Goal: Task Accomplishment & Management: Manage account settings

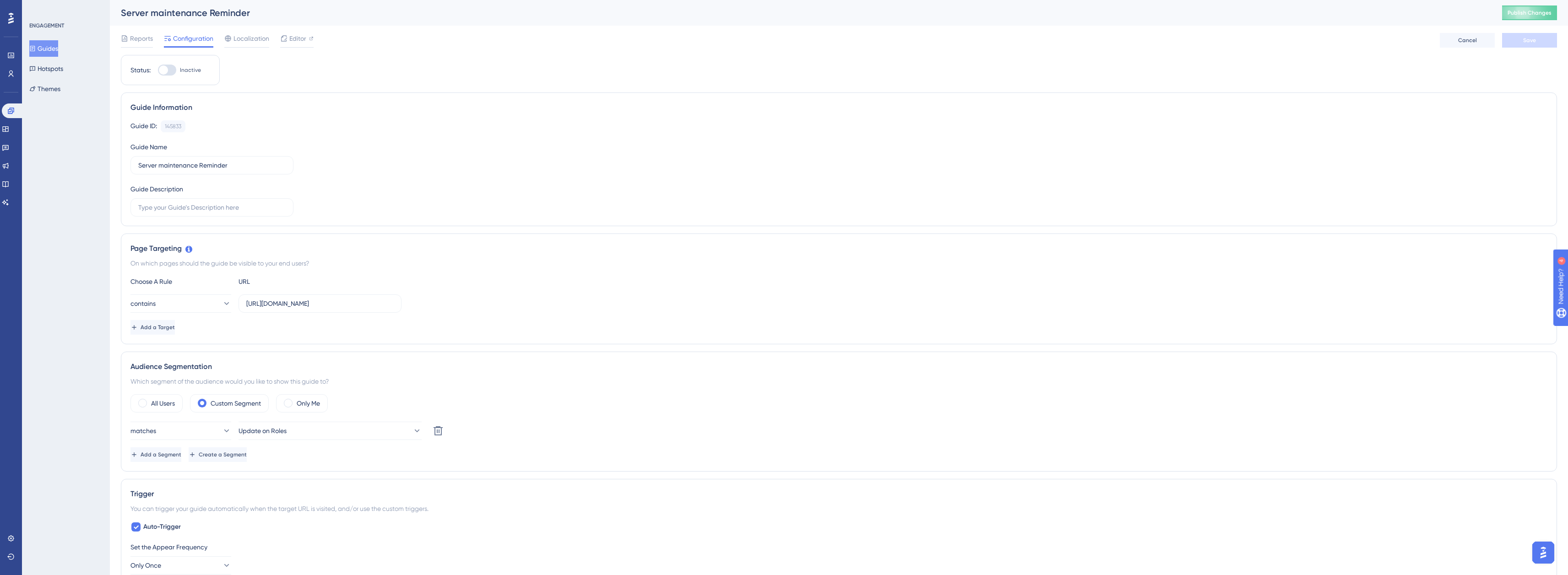
click at [55, 48] on button "Guides" at bounding box center [43, 48] width 29 height 16
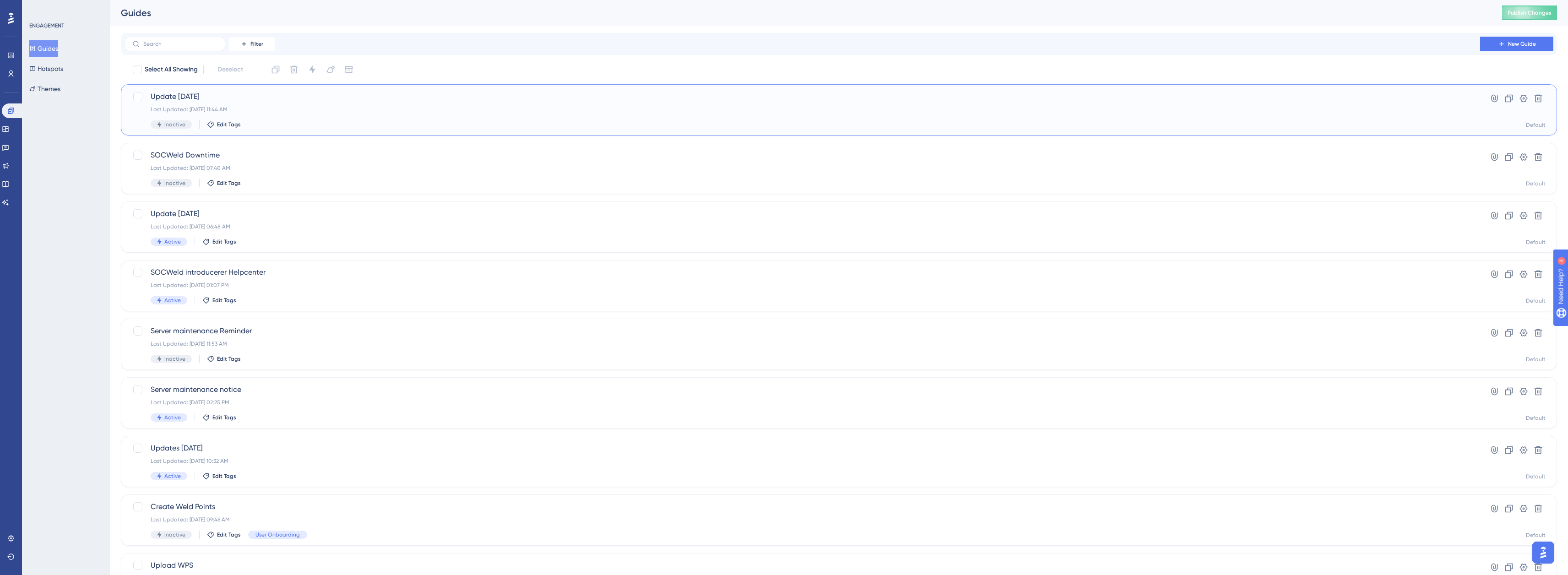
click at [301, 112] on div "Last Updated: [DATE] 11:44 AM" at bounding box center [802, 109] width 1303 height 7
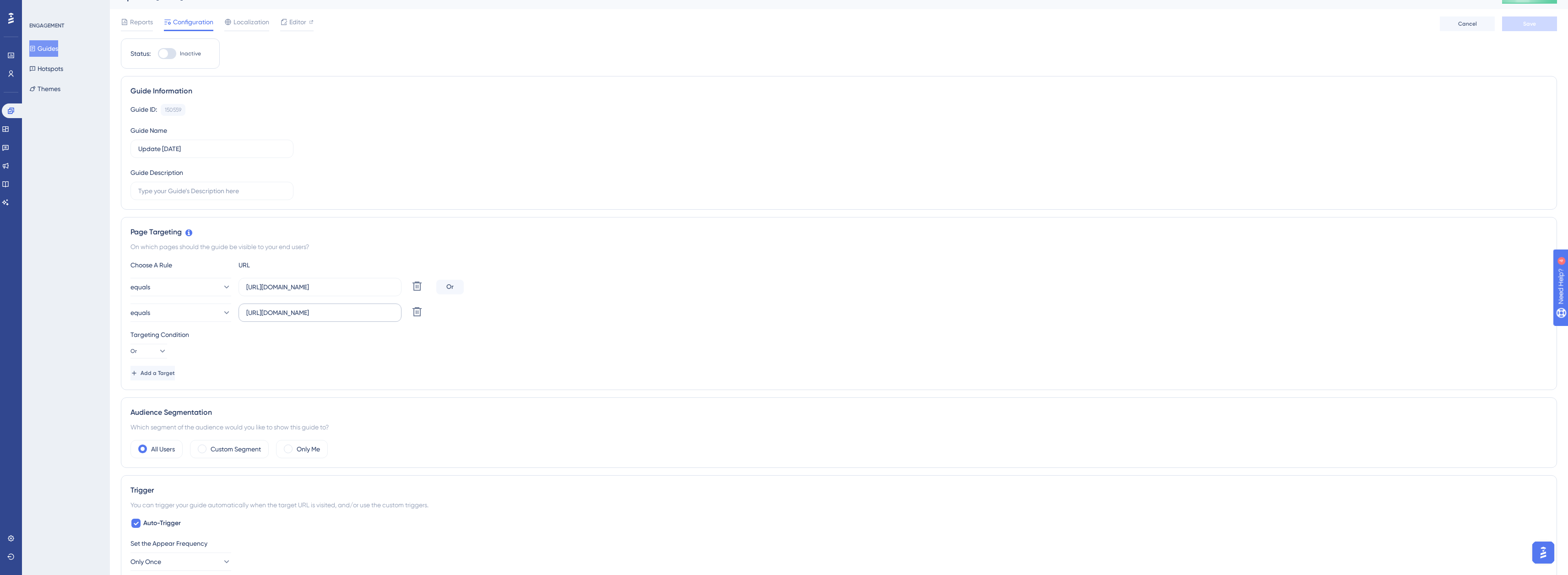
scroll to position [46, 0]
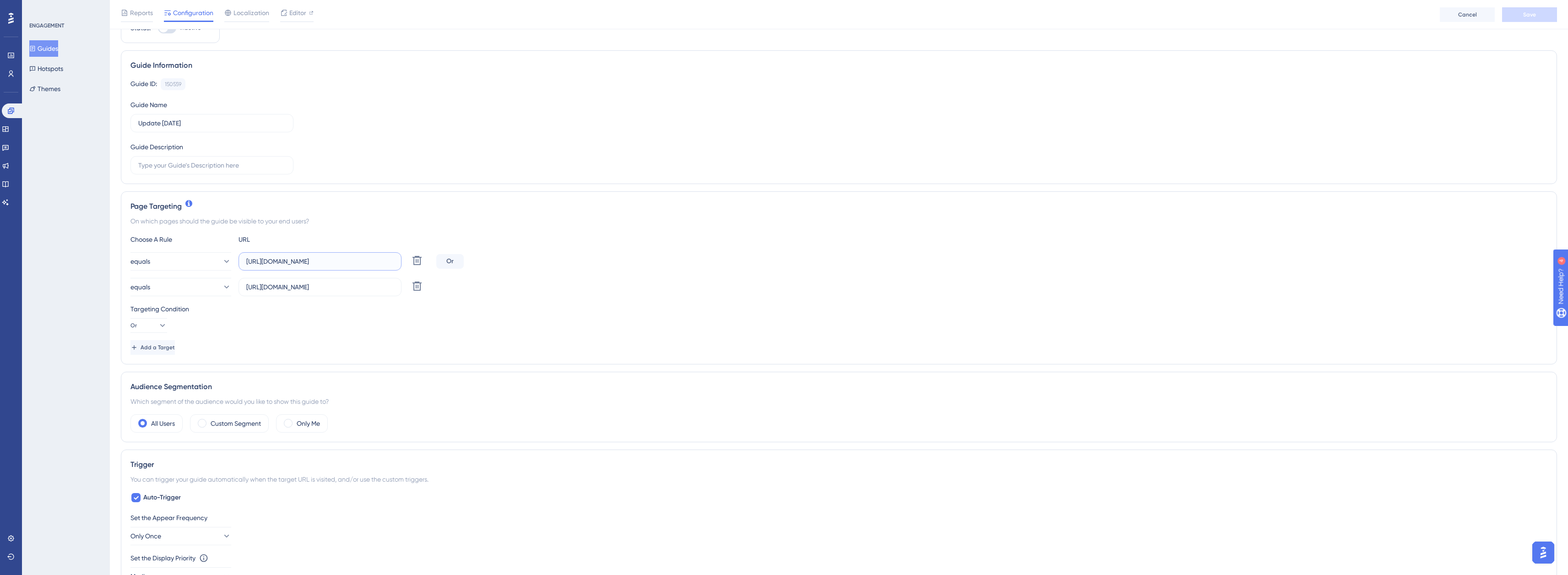
click at [276, 265] on input "[URL][DOMAIN_NAME]" at bounding box center [320, 261] width 147 height 10
type input "[URL][DOMAIN_NAME]"
click at [278, 287] on input "[URL][DOMAIN_NAME]" at bounding box center [320, 287] width 147 height 10
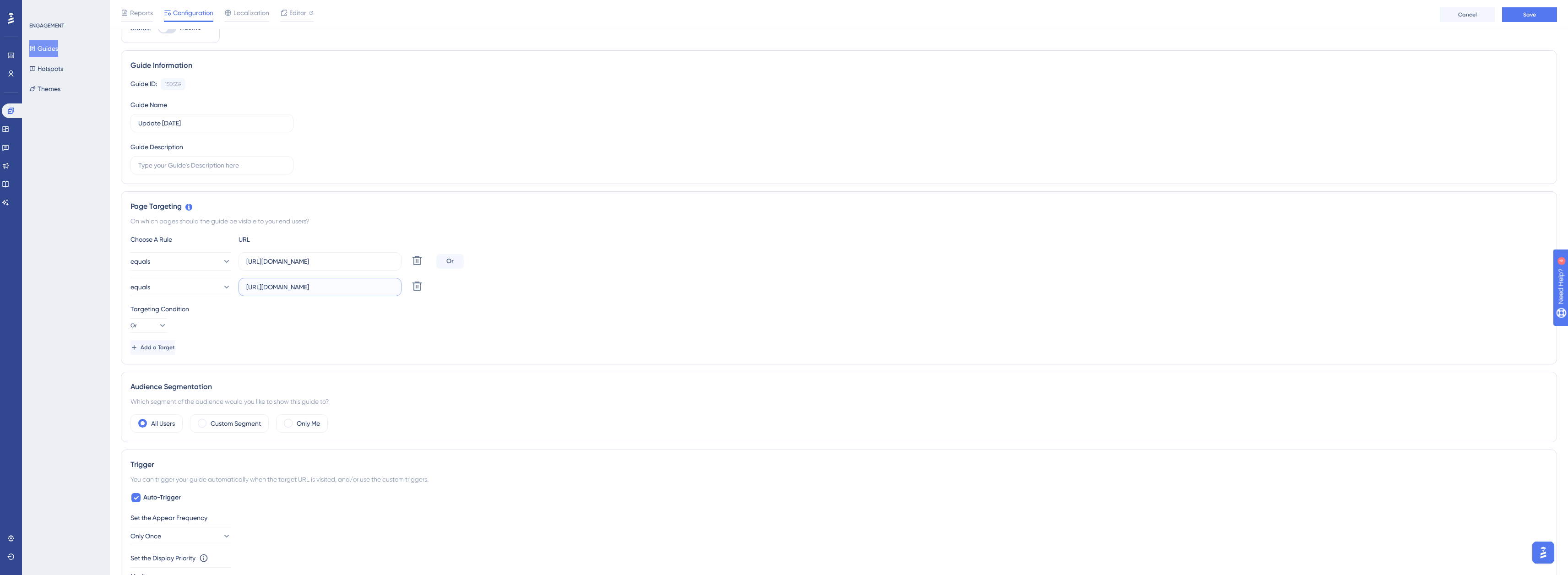
type input "[URL][DOMAIN_NAME]"
click at [226, 434] on div "Audience Segmentation Which segment of the audience would you like to show this…" at bounding box center [839, 406] width 1436 height 70
click at [225, 428] on label "Custom Segment" at bounding box center [235, 423] width 50 height 11
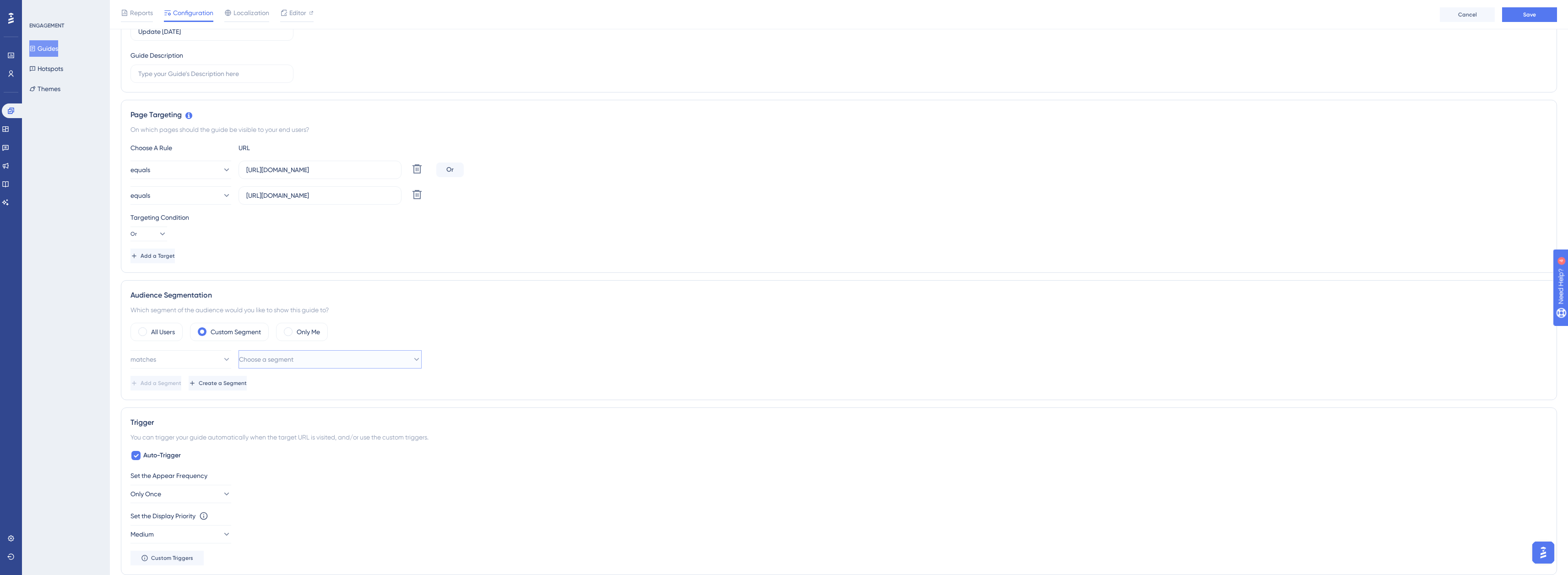
click at [284, 359] on span "Choose a segment" at bounding box center [266, 359] width 54 height 11
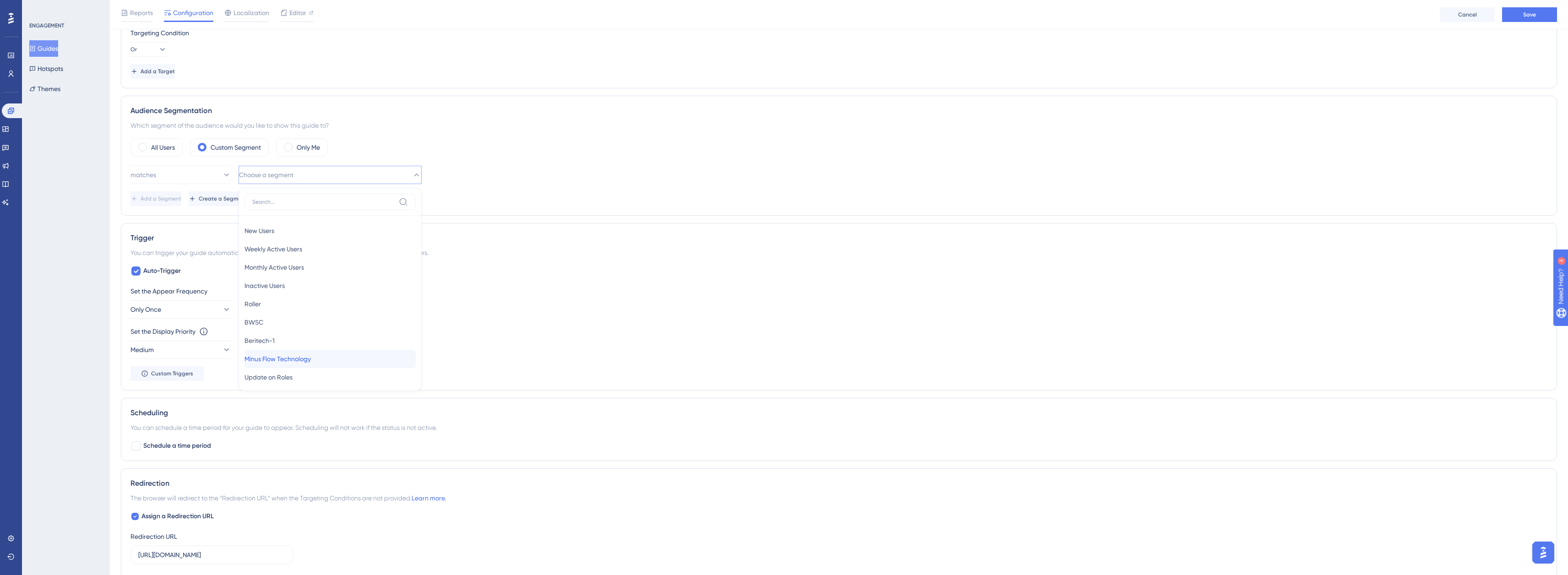
click at [311, 363] on span "Minus Flow Technology" at bounding box center [278, 359] width 67 height 11
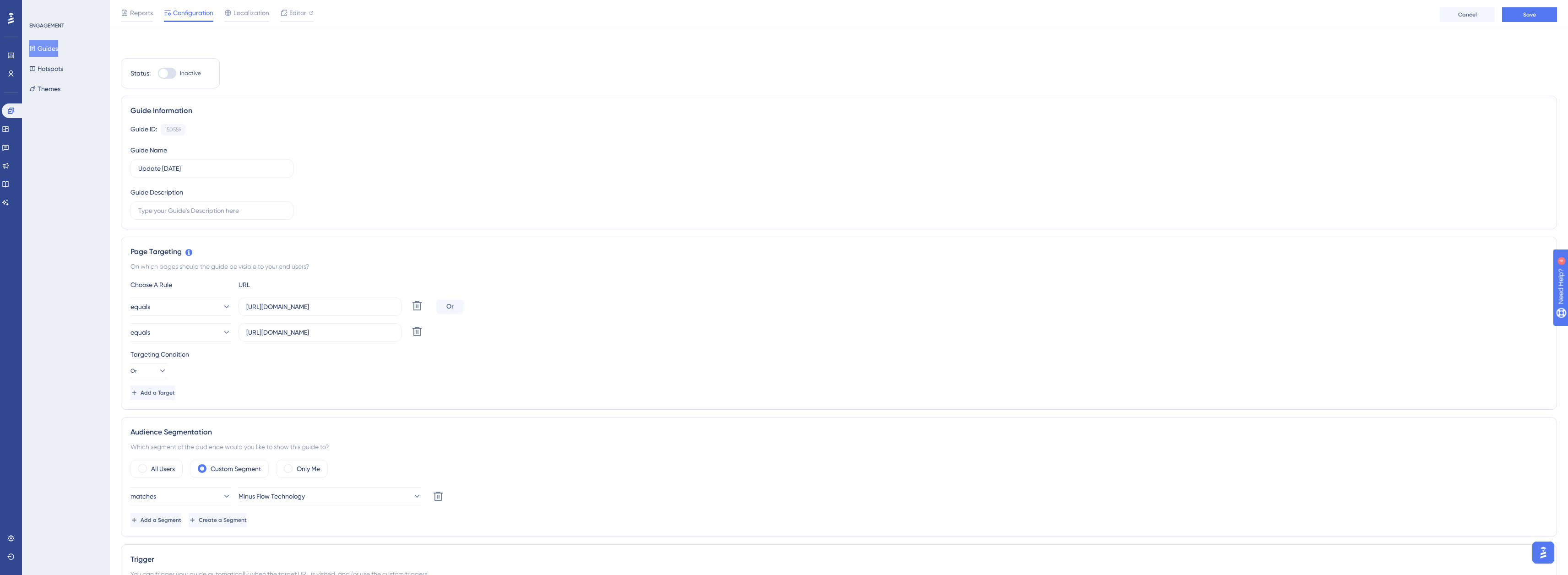
scroll to position [0, 0]
click at [1514, 42] on button "Save" at bounding box center [1529, 40] width 55 height 15
click at [13, 54] on icon at bounding box center [11, 56] width 7 height 7
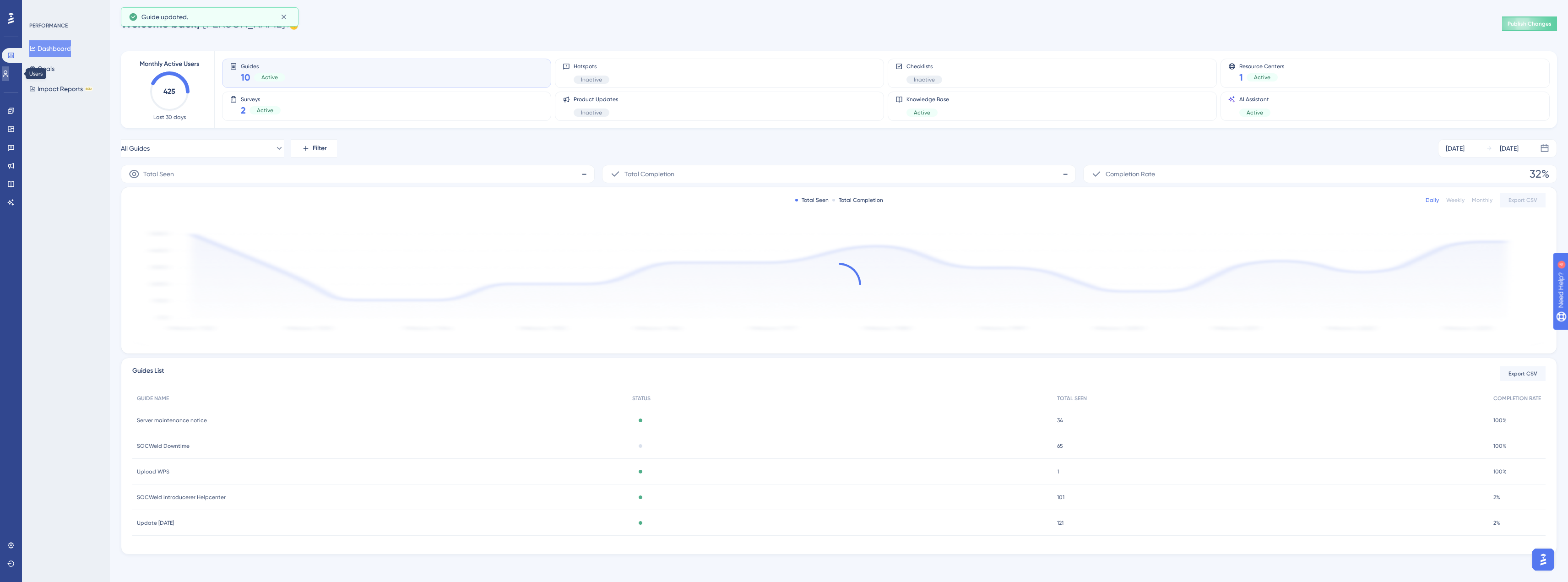
click at [8, 67] on link at bounding box center [6, 74] width 7 height 15
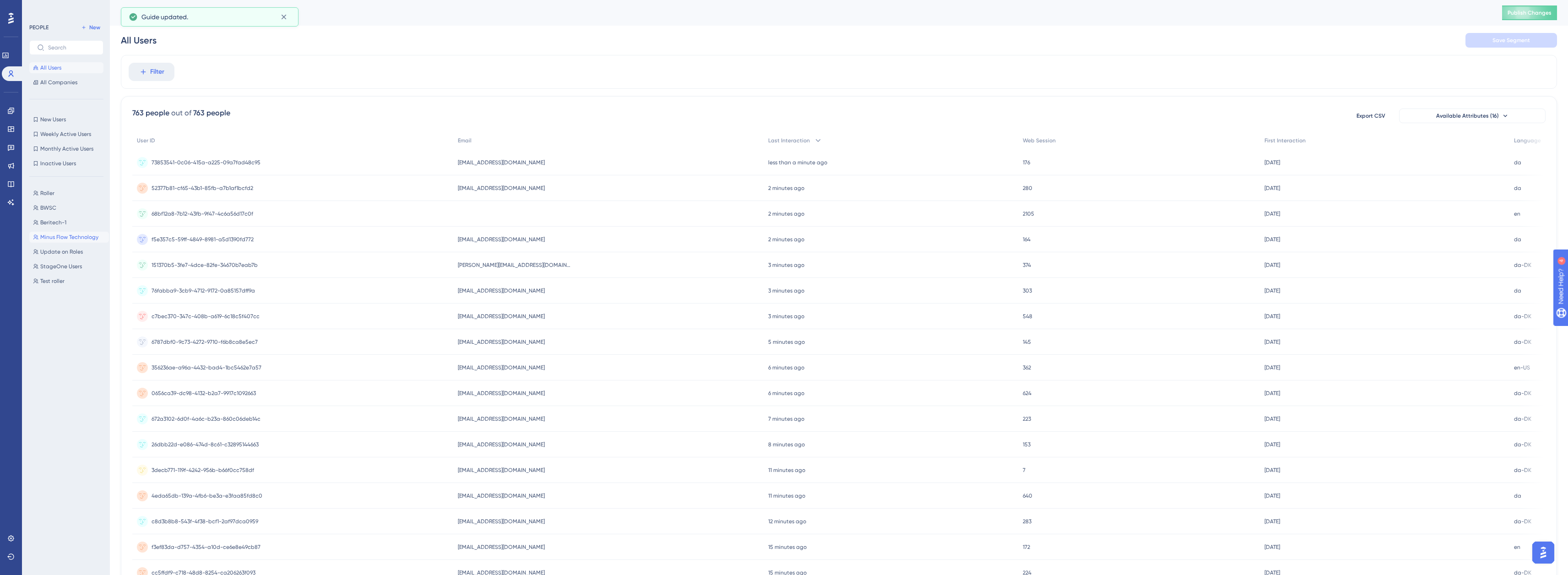
click at [57, 238] on span "Minus Flow Technology" at bounding box center [69, 237] width 58 height 7
click at [62, 252] on span "Update on Roles" at bounding box center [62, 252] width 43 height 7
click at [62, 262] on button "StageOne Users StageOne Users" at bounding box center [69, 266] width 79 height 11
click at [61, 249] on span "Update on Roles" at bounding box center [62, 252] width 43 height 7
click at [57, 249] on span "Update on Roles" at bounding box center [62, 252] width 43 height 7
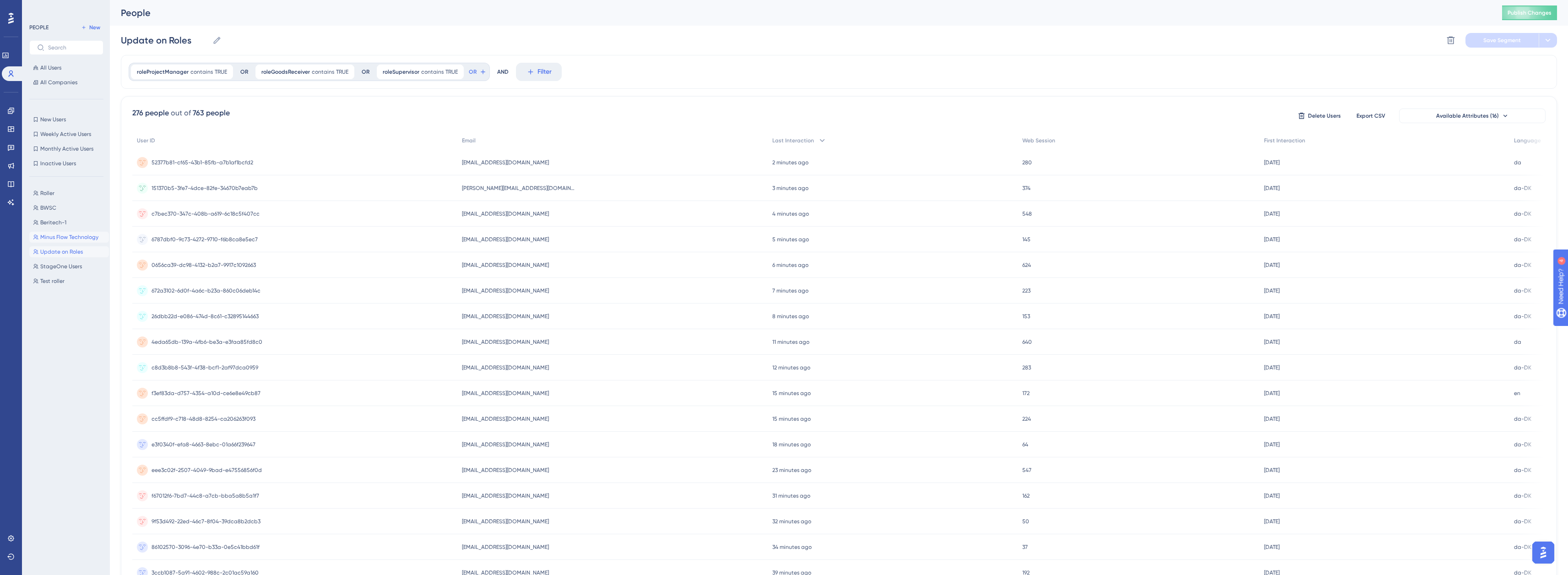
click at [60, 234] on span "Minus Flow Technology" at bounding box center [69, 237] width 58 height 7
type input "Minus Flow Technology"
click at [288, 69] on icon at bounding box center [291, 71] width 8 height 8
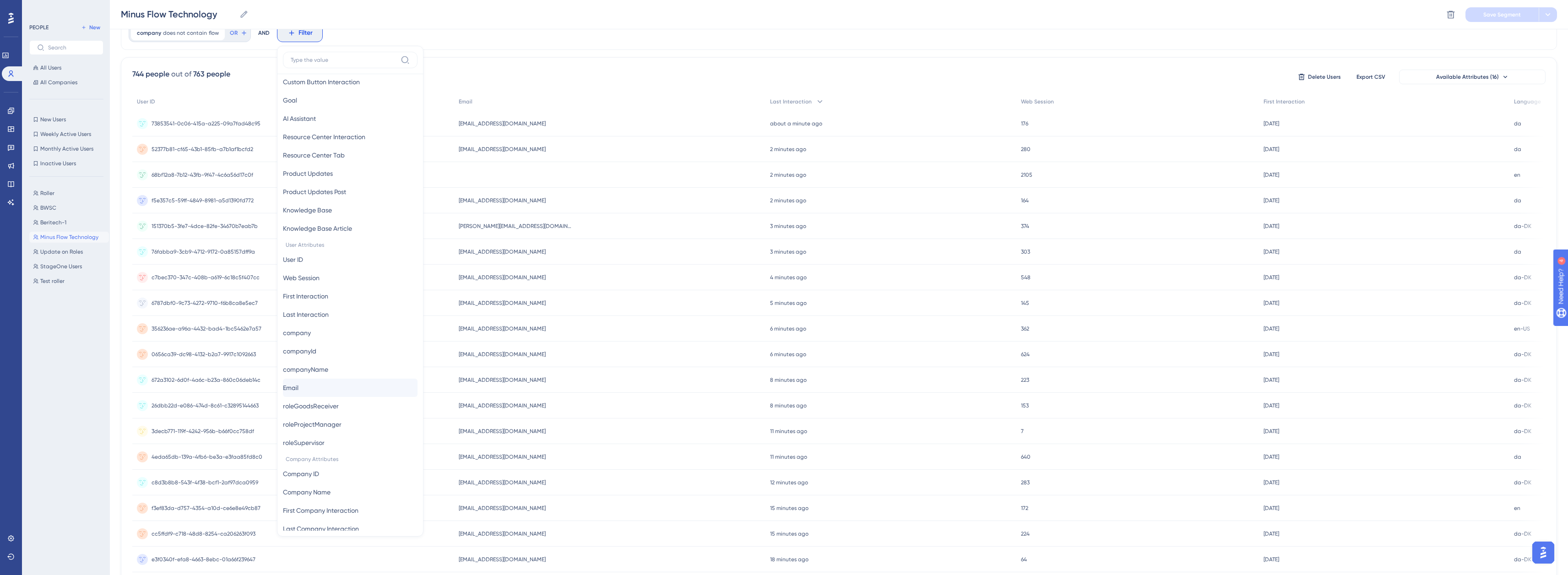
scroll to position [265, 0]
click at [335, 393] on span "roleGoodsReceiver" at bounding box center [311, 393] width 56 height 11
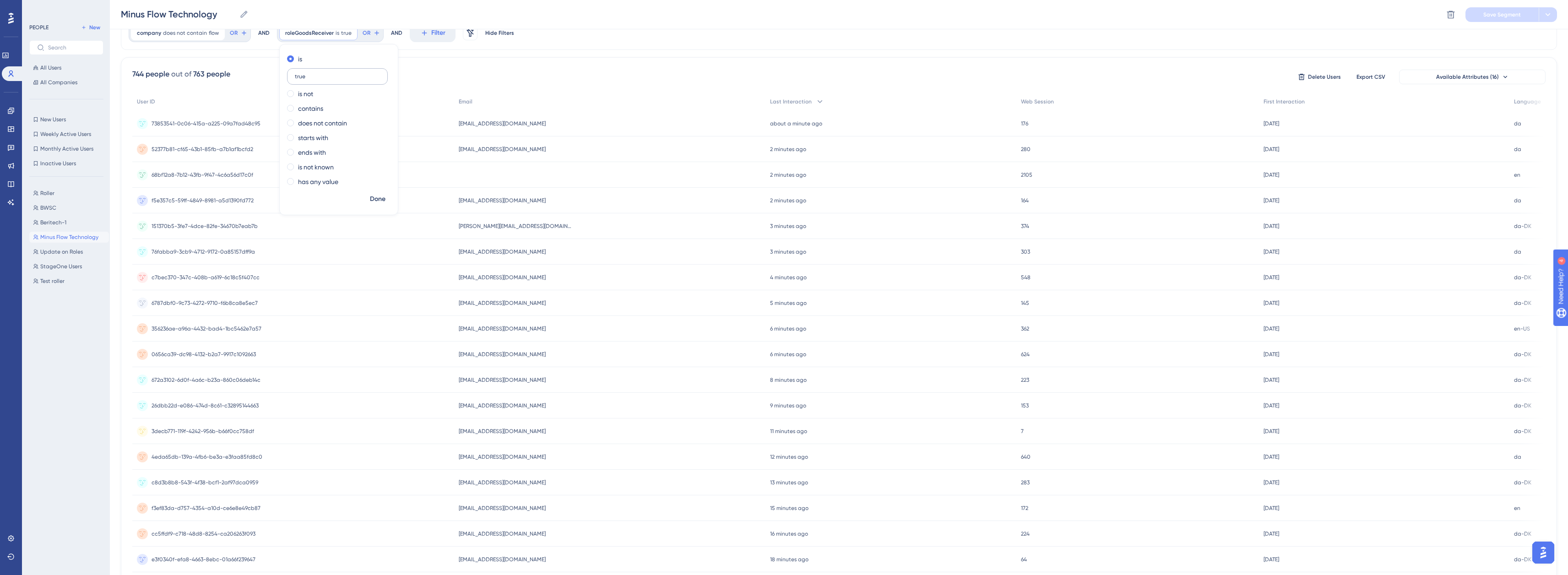
type input "true"
click at [377, 194] on span "Done" at bounding box center [377, 199] width 15 height 11
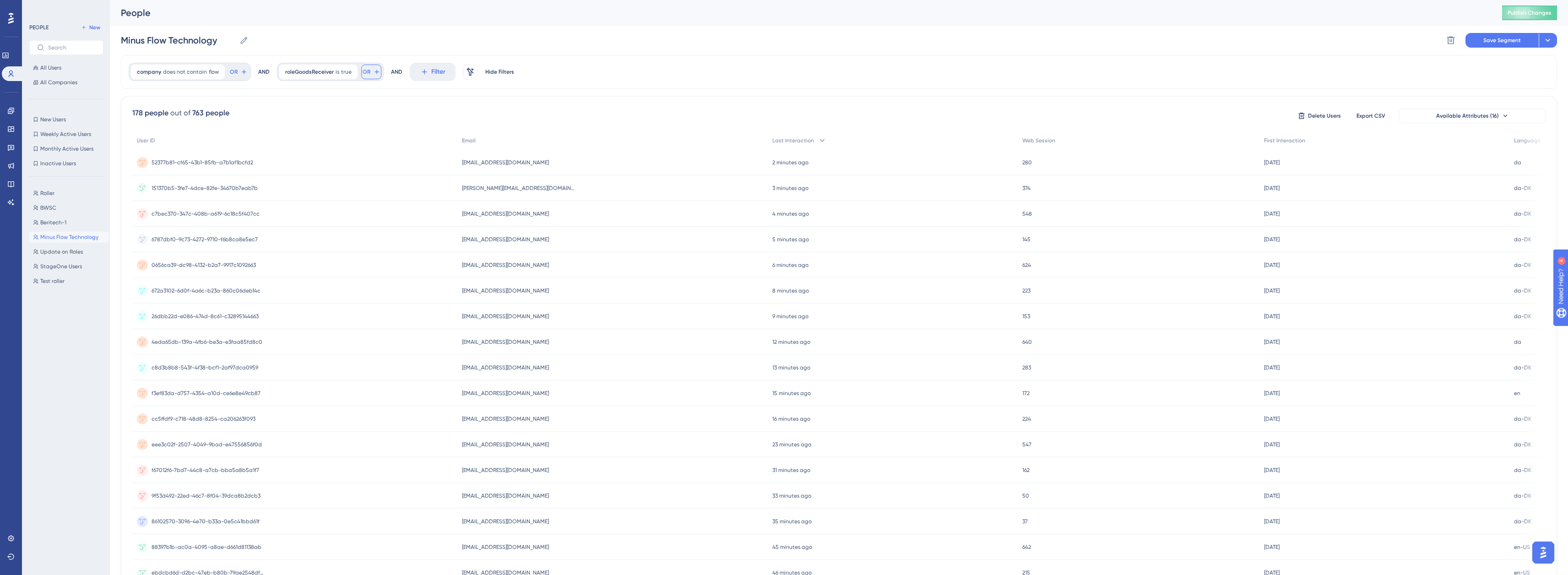
click at [373, 74] on icon at bounding box center [377, 72] width 7 height 7
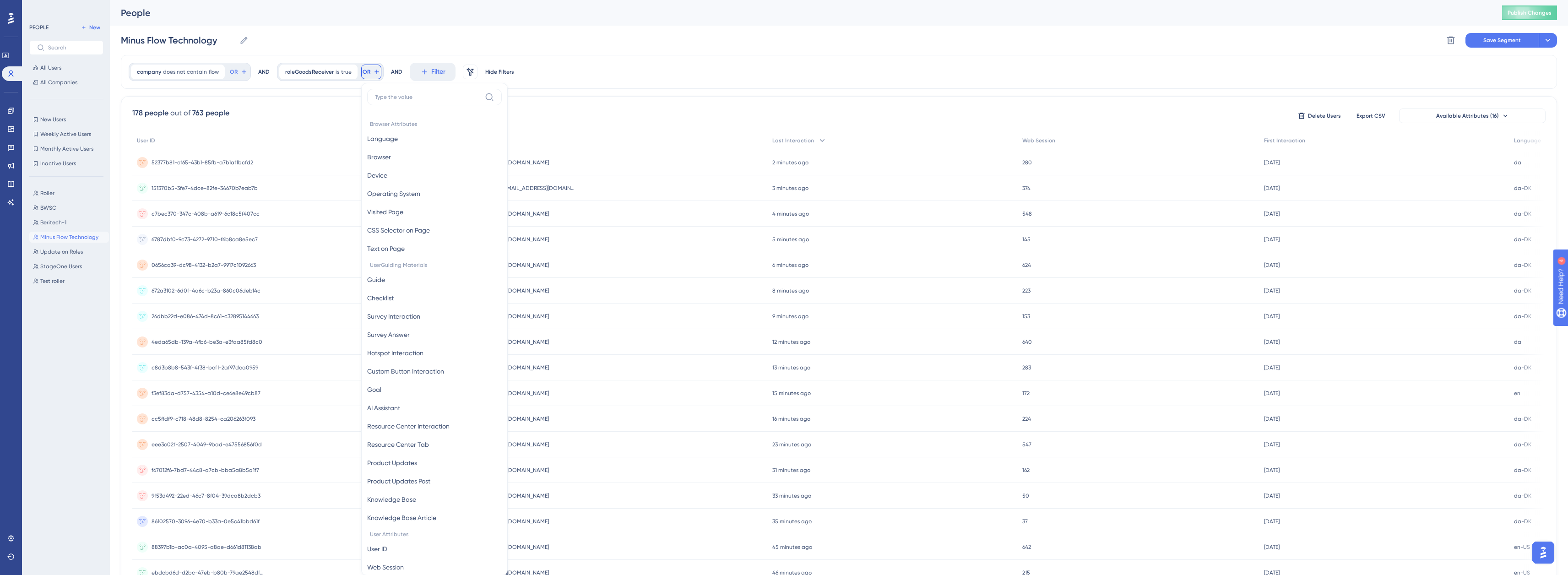
scroll to position [23, 0]
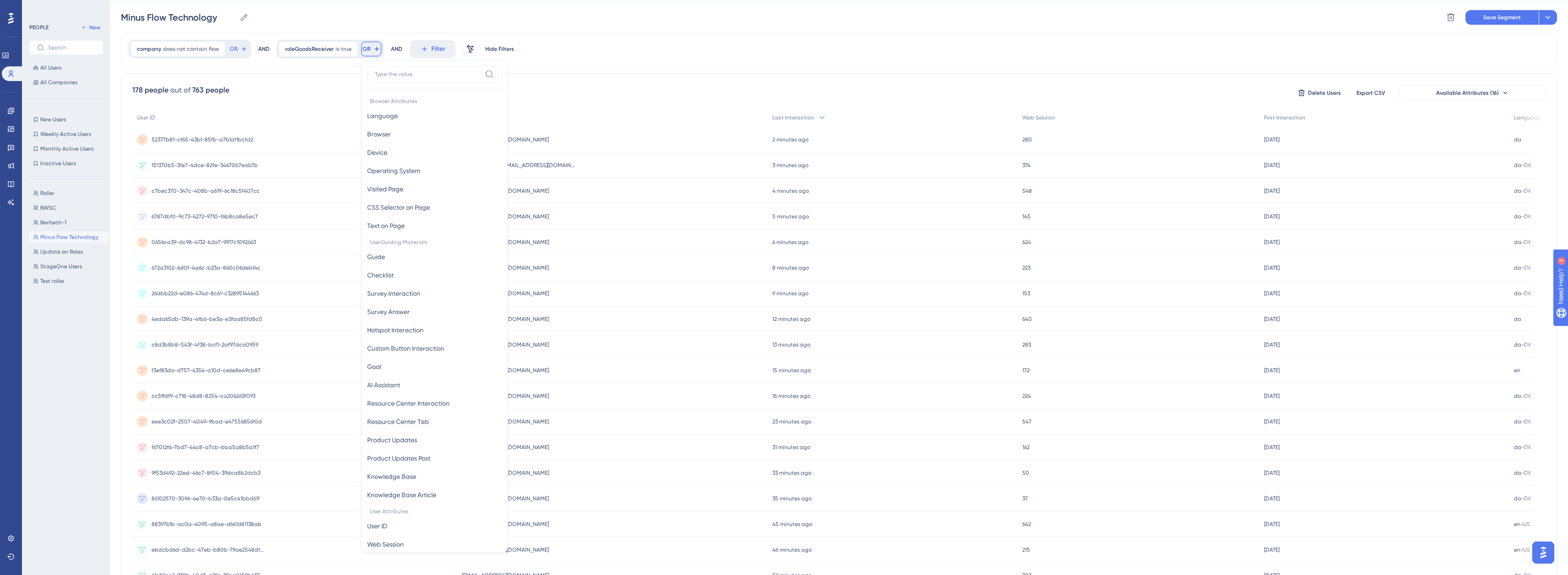
click at [554, 68] on div "company does not contain flow flow Remove OR AND roleGoodsReceiver is true true…" at bounding box center [839, 356] width 1436 height 648
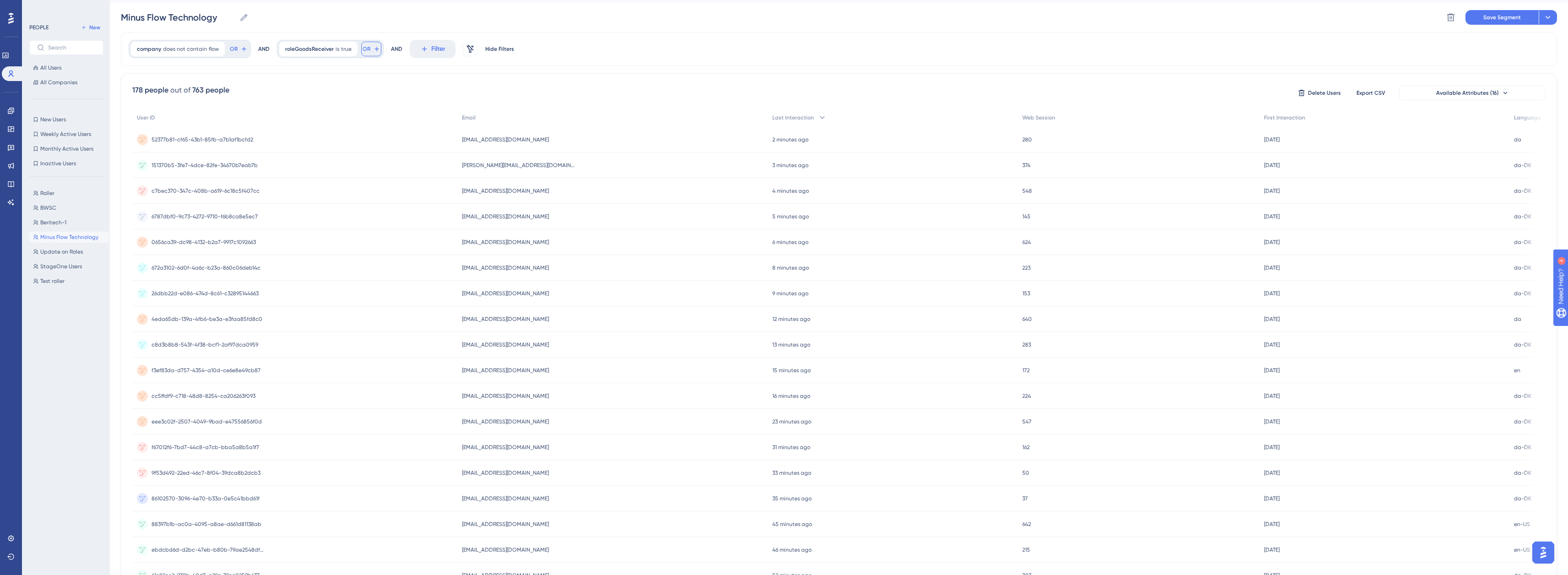
click at [374, 50] on icon at bounding box center [377, 49] width 7 height 7
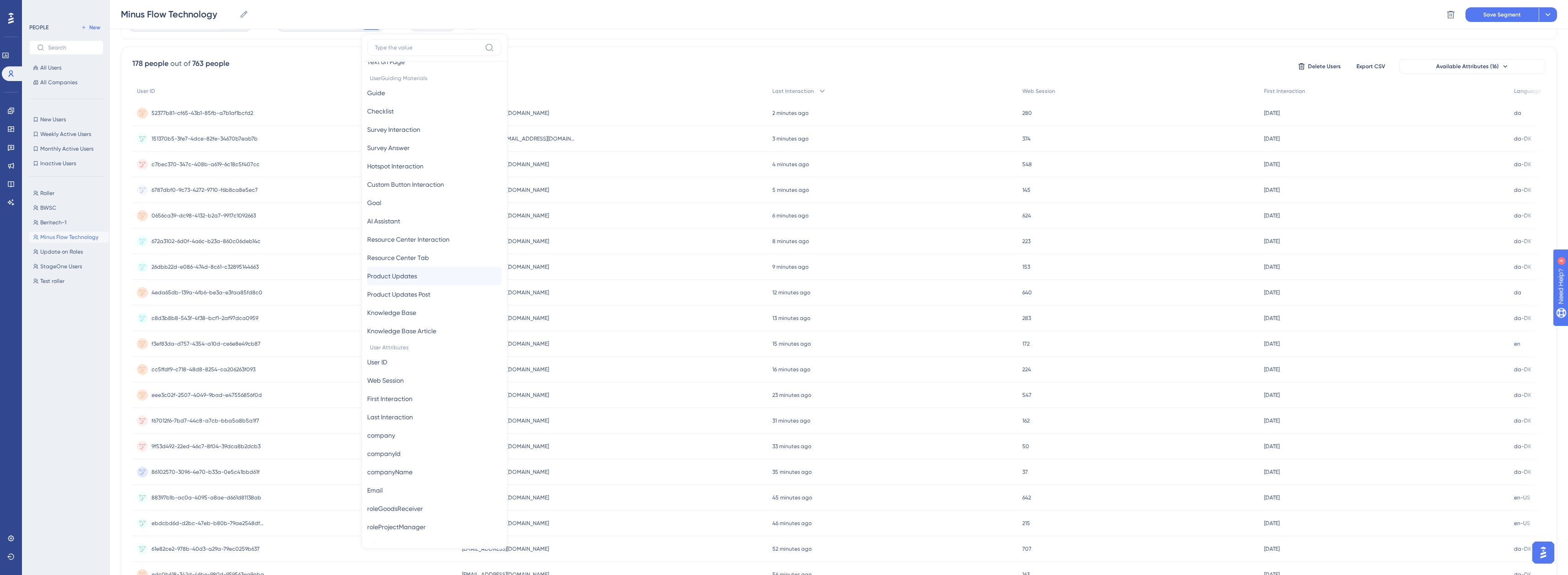
scroll to position [229, 0]
click at [430, 430] on button "roleProjectManager roleProjectManager" at bounding box center [435, 435] width 134 height 18
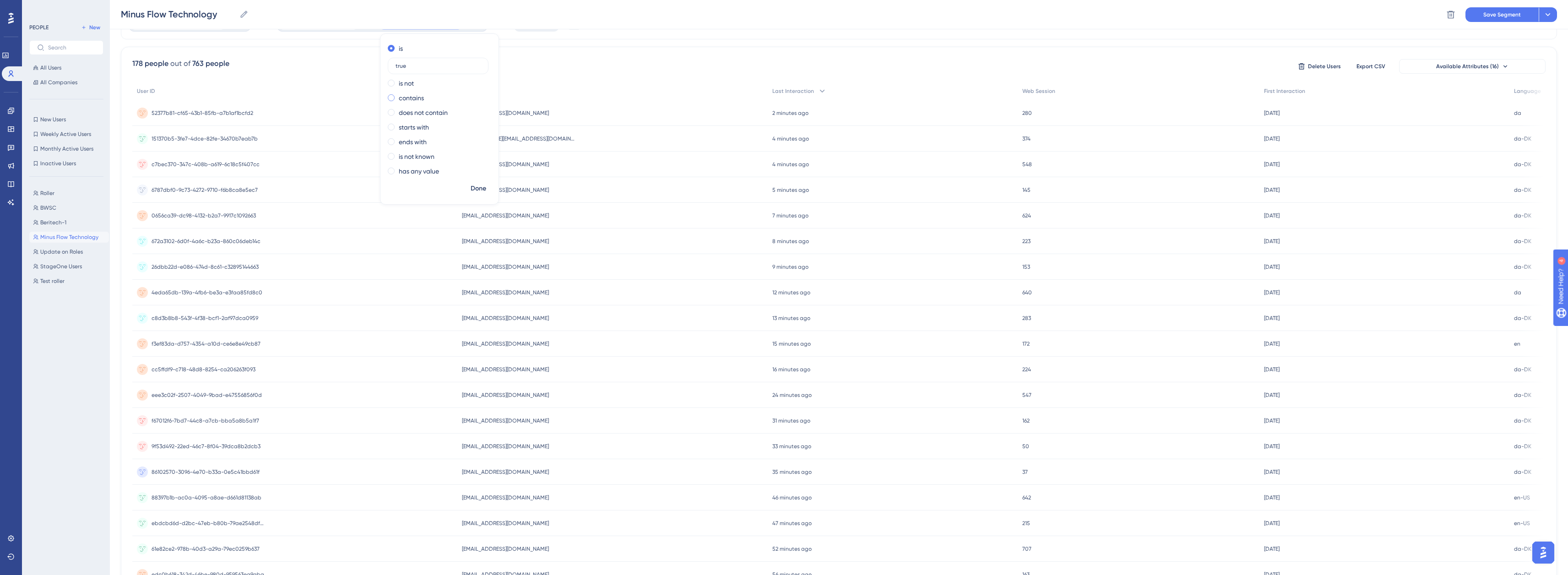
type input "true"
click at [474, 191] on span "Done" at bounding box center [478, 189] width 15 height 11
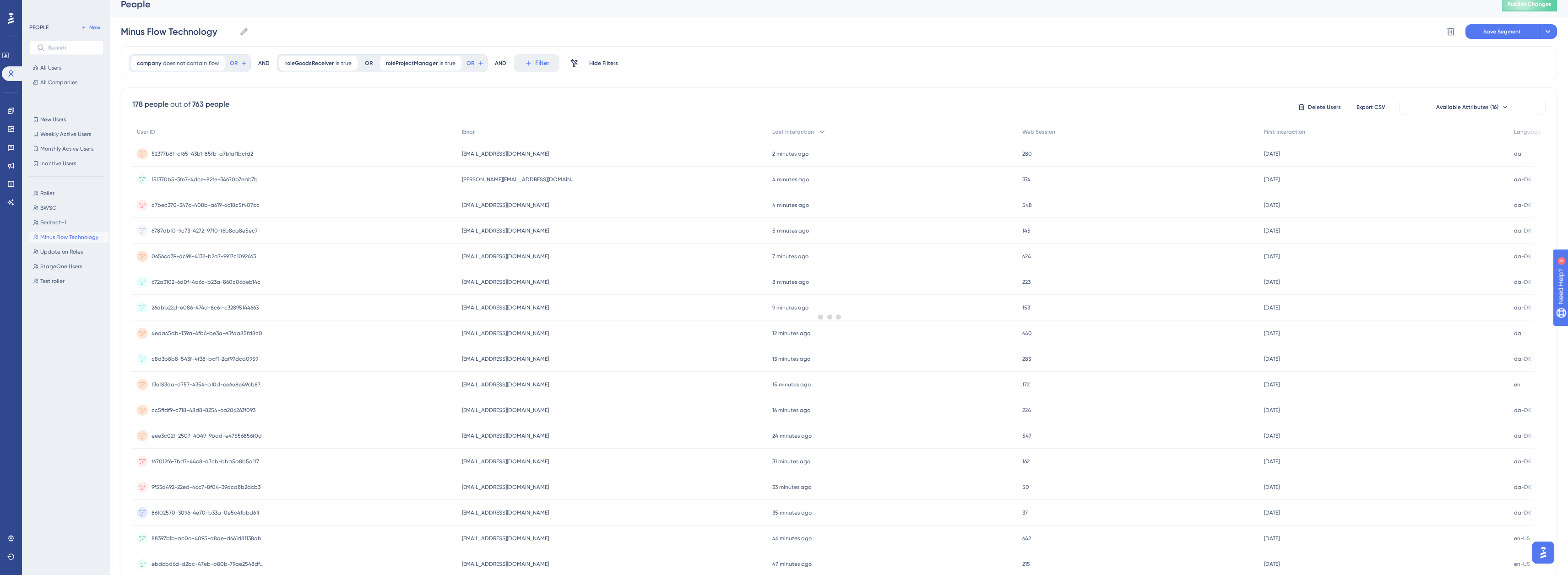
scroll to position [0, 0]
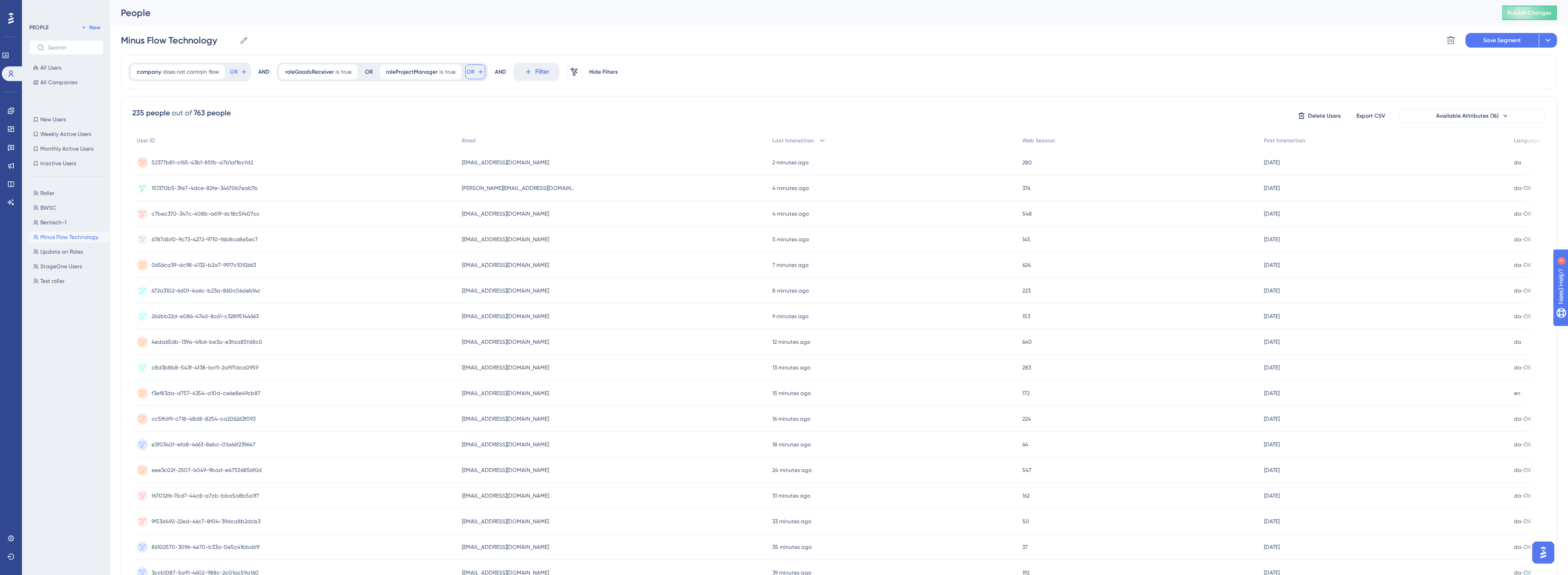
click at [479, 72] on icon at bounding box center [480, 71] width 4 height 4
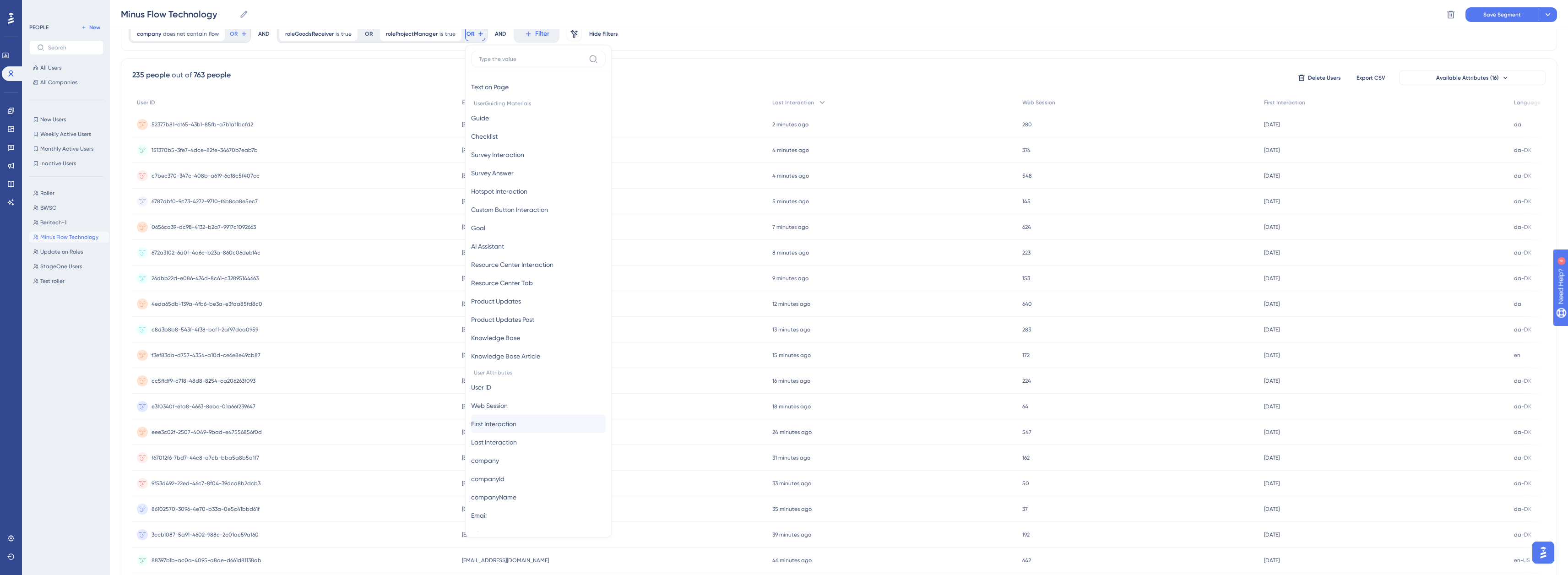
scroll to position [263, 0]
click at [524, 437] on button "roleSupervisor roleSupervisor" at bounding box center [539, 431] width 134 height 18
type input "true"
click at [575, 196] on span "Done" at bounding box center [582, 200] width 15 height 11
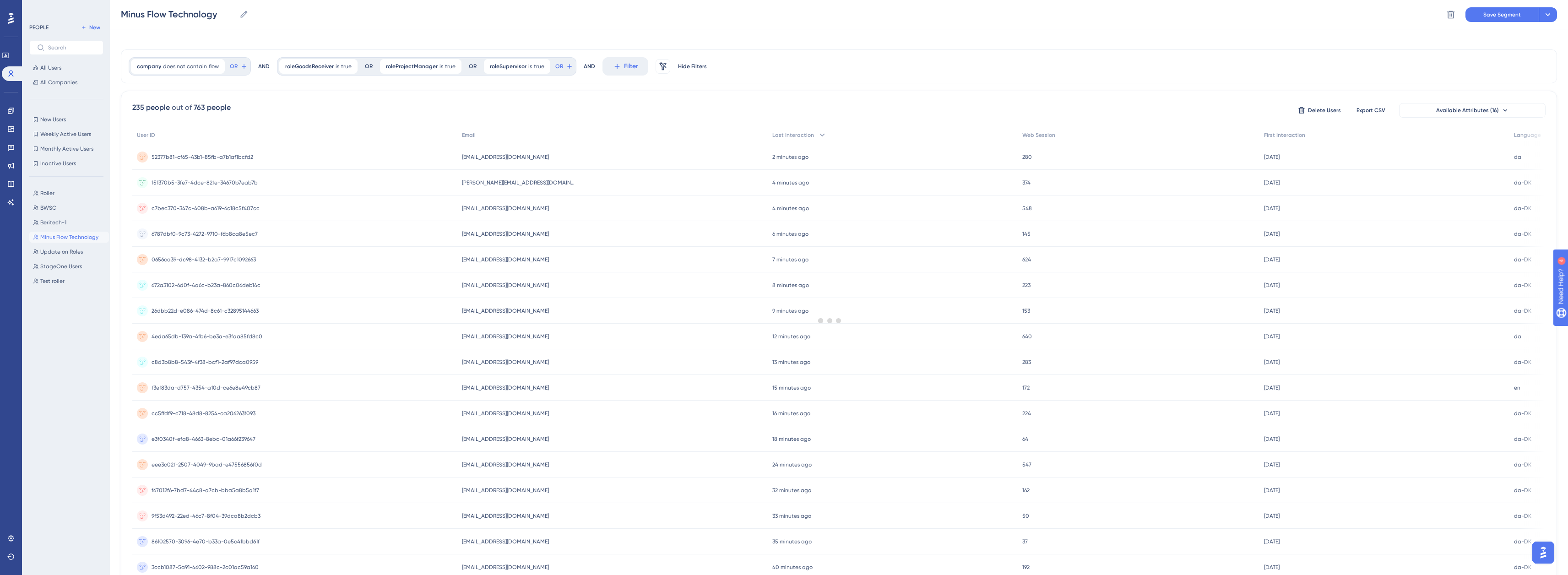
scroll to position [0, 0]
click at [1482, 36] on button "Save Segment" at bounding box center [1502, 40] width 73 height 15
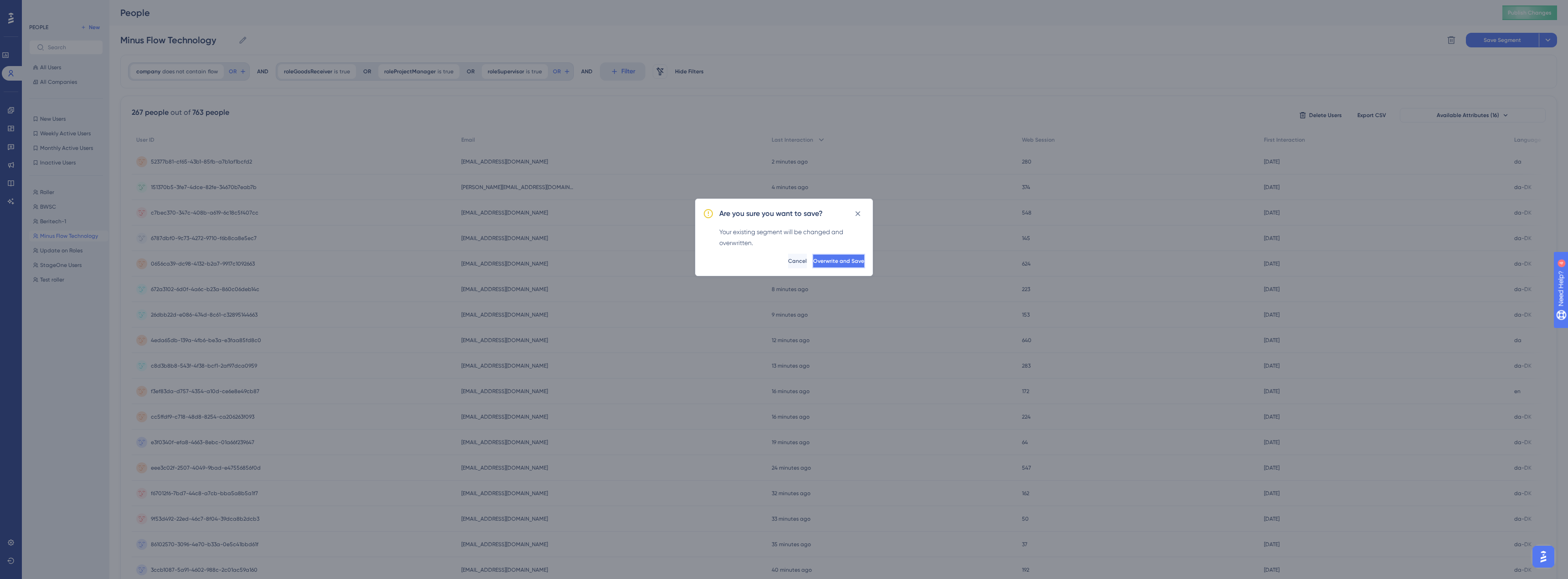
click at [813, 264] on span "Overwrite and Save" at bounding box center [839, 261] width 51 height 7
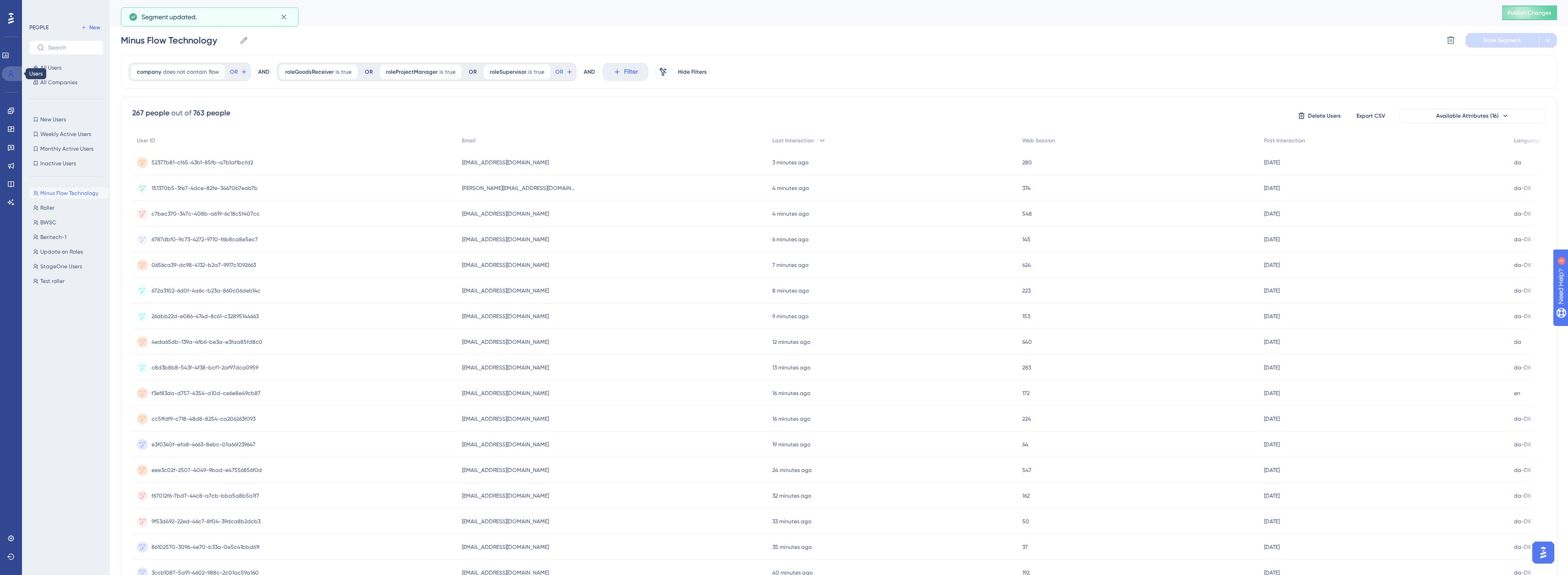
click at [12, 75] on icon at bounding box center [11, 74] width 7 height 7
click at [204, 42] on input "Minus Flow Technology" at bounding box center [179, 40] width 115 height 13
click at [121, 39] on input "Minus Flow Technology" at bounding box center [179, 40] width 115 height 13
type input "Roles Minus Flow Technology"
click at [1495, 43] on span "Save Segment" at bounding box center [1501, 40] width 37 height 7
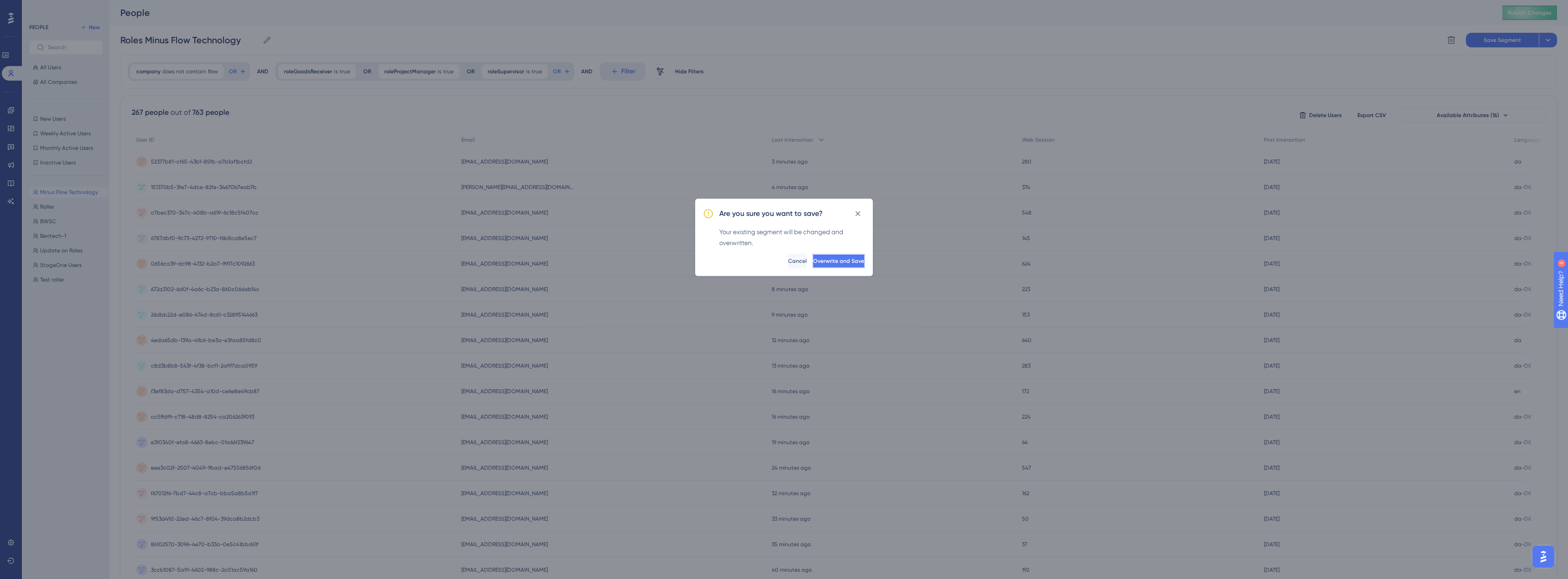
click at [821, 257] on button "Overwrite and Save" at bounding box center [838, 261] width 53 height 15
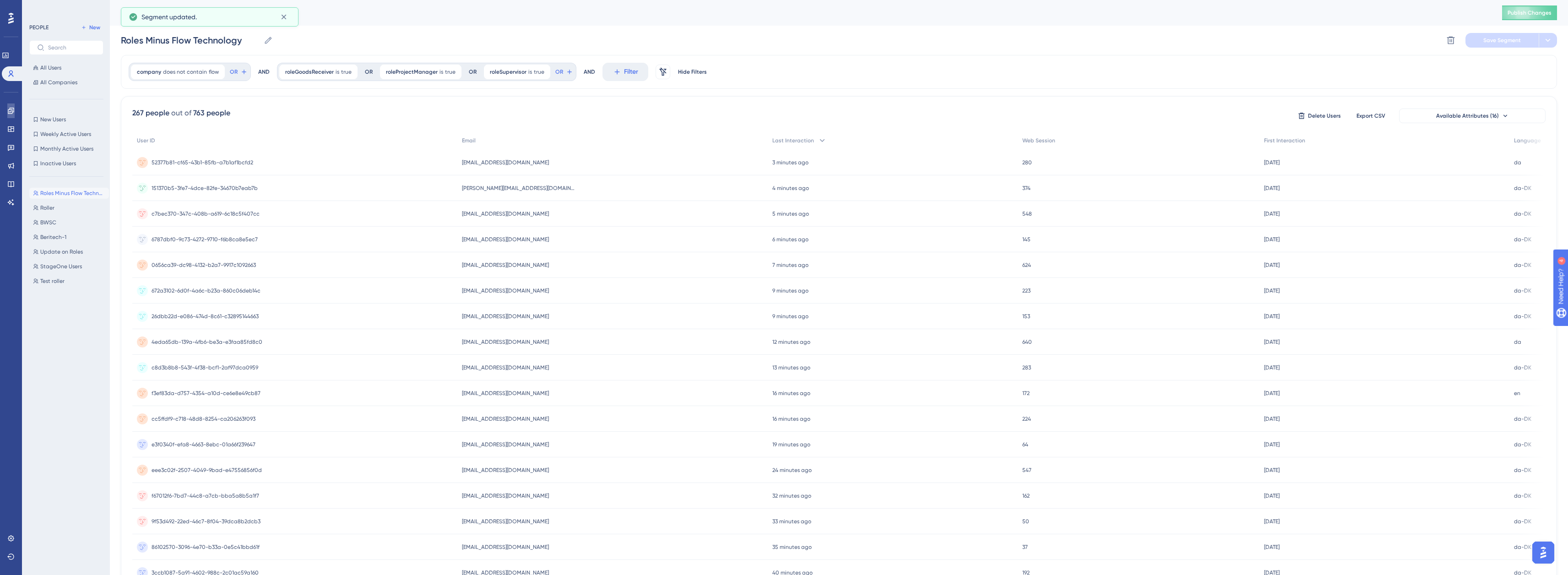
click at [10, 108] on icon at bounding box center [11, 111] width 6 height 6
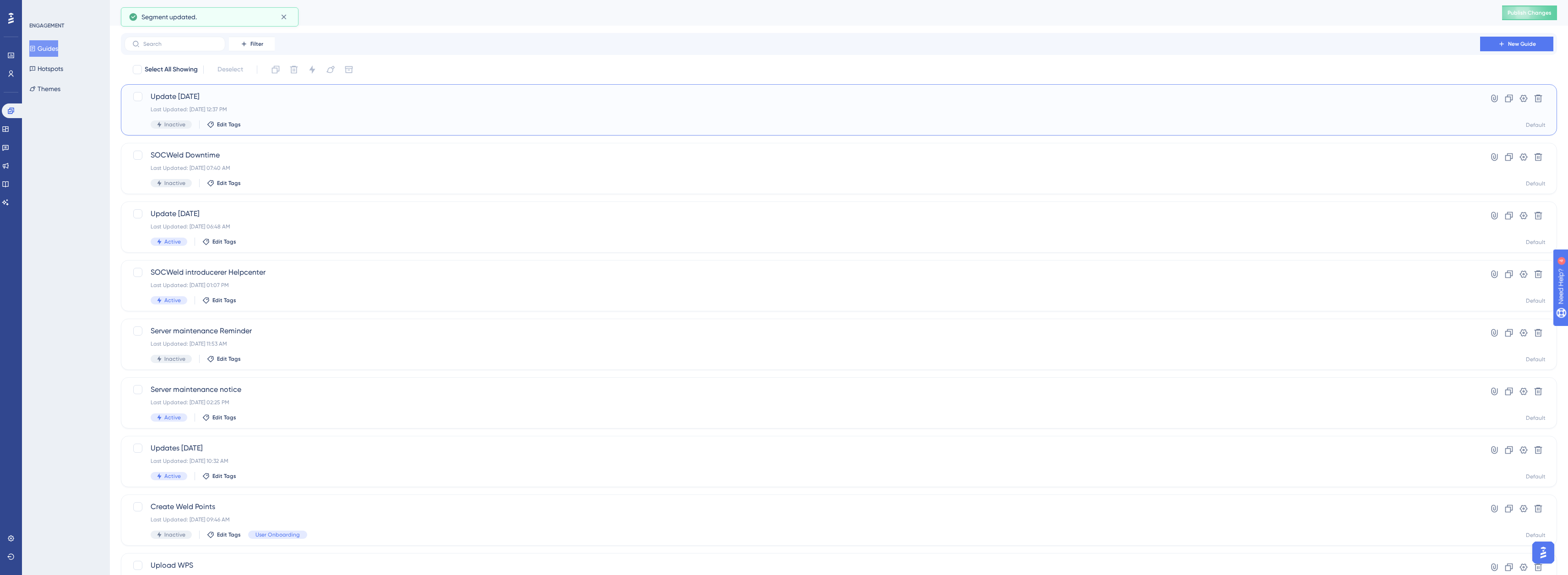
click at [259, 102] on div "Update [DATE] Last Updated: [DATE] 12:37 PM Inactive Edit Tags" at bounding box center [802, 109] width 1303 height 37
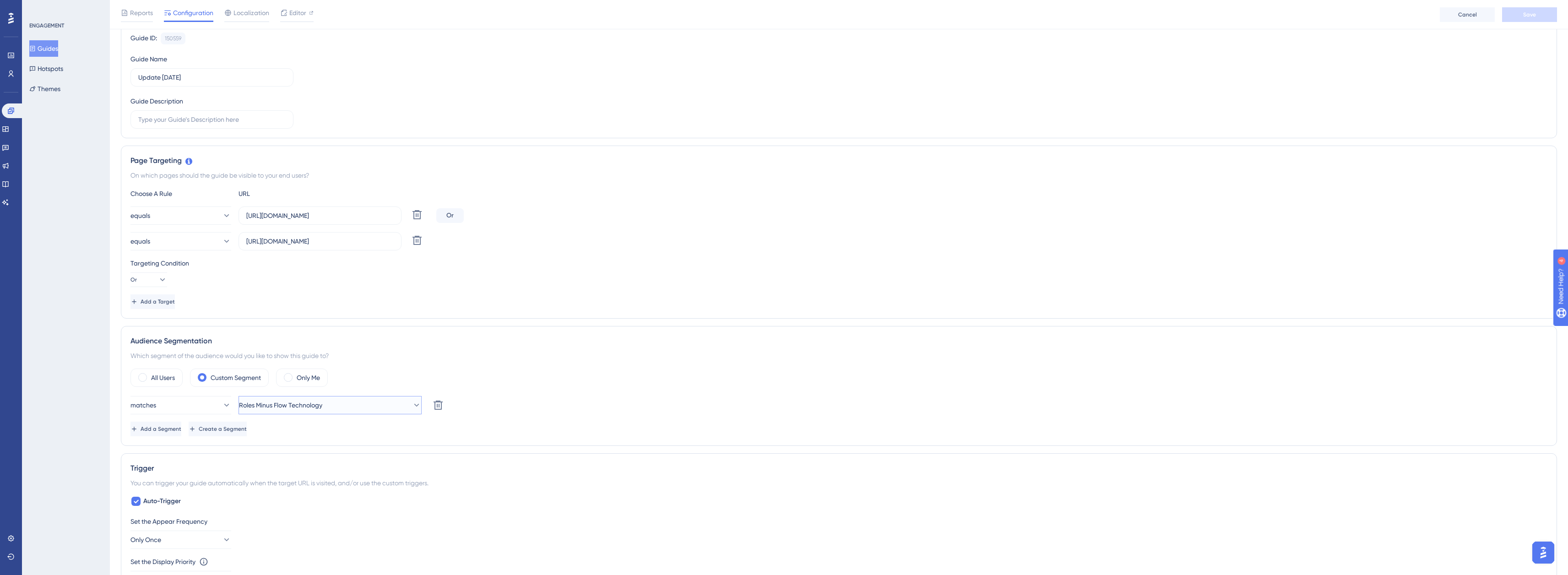
click at [299, 401] on span "Roles Minus Flow Technology" at bounding box center [281, 405] width 83 height 11
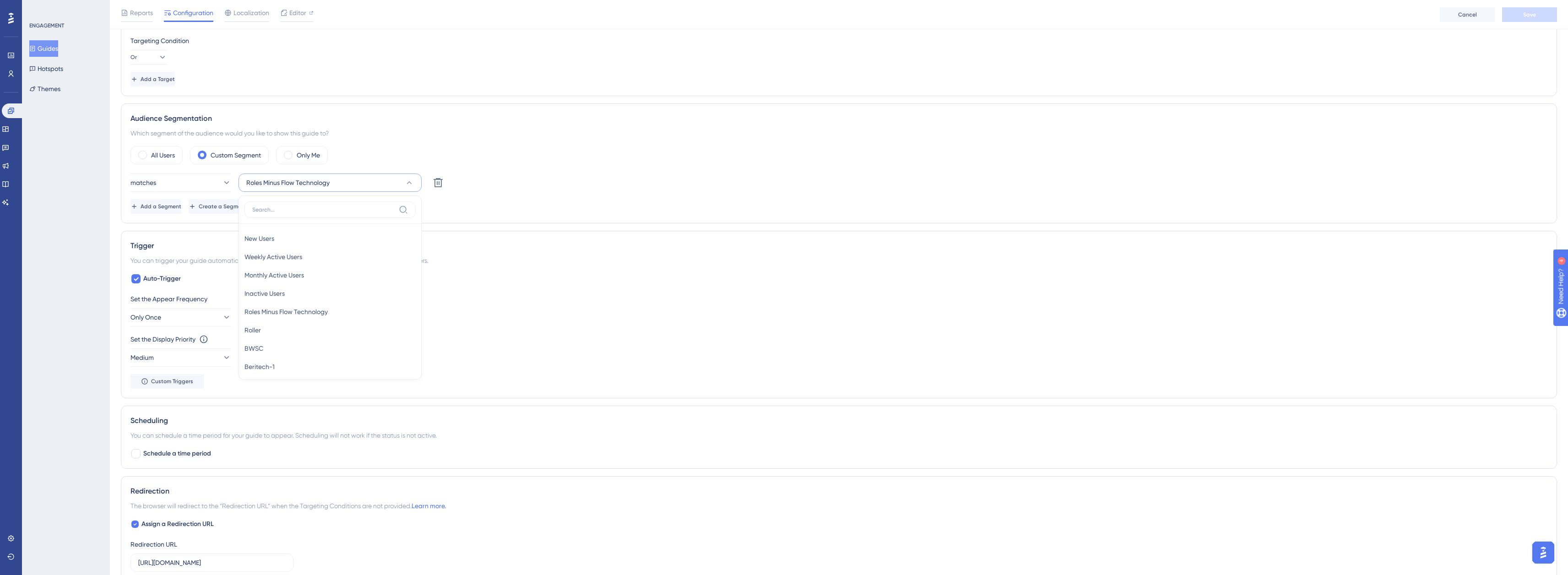
click at [639, 314] on div "Set the Appear Frequency Only Once" at bounding box center [839, 310] width 1417 height 33
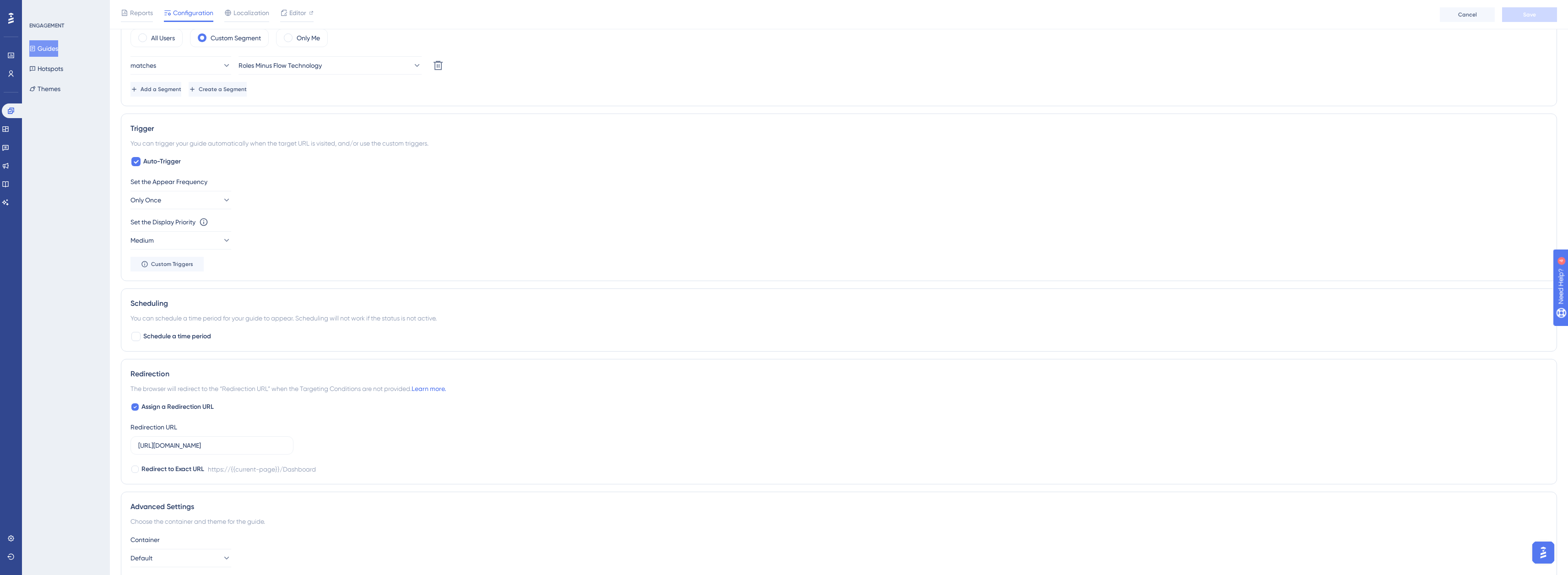
scroll to position [405, 0]
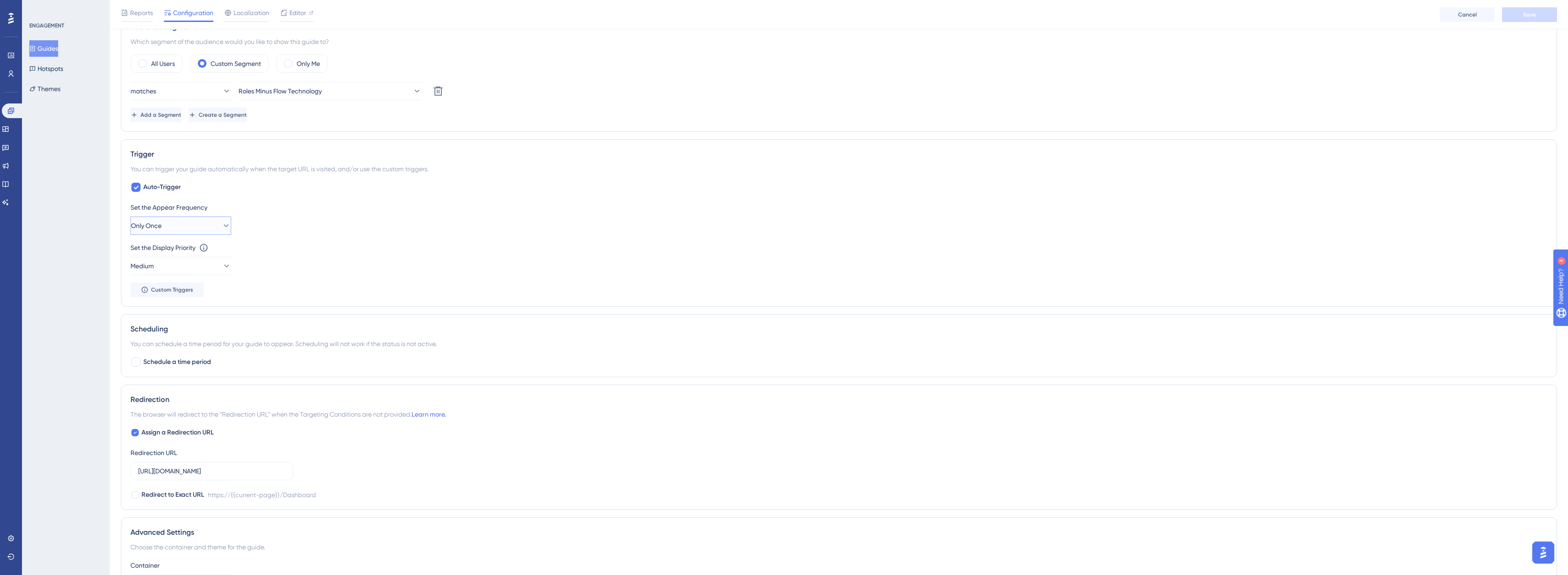
click at [197, 225] on button "Only Once" at bounding box center [180, 225] width 101 height 18
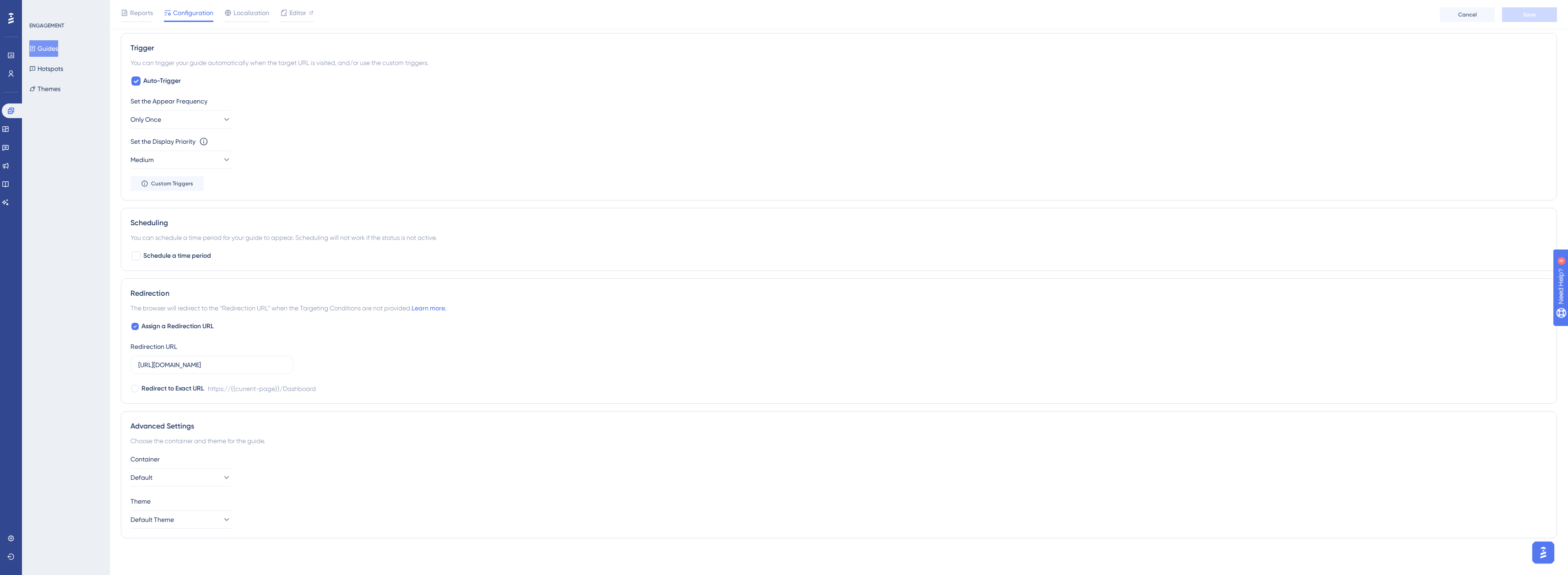
scroll to position [0, 0]
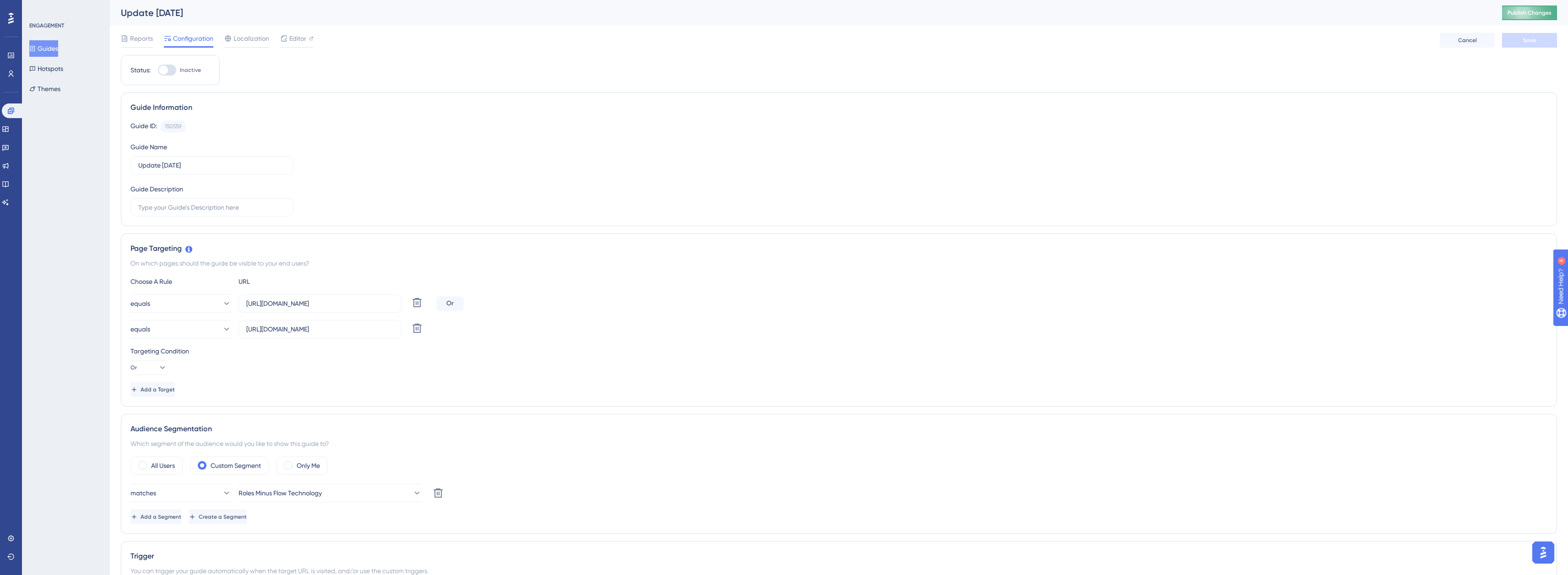
click at [1551, 10] on span "Publish Changes" at bounding box center [1529, 13] width 44 height 7
click at [14, 106] on link at bounding box center [13, 111] width 22 height 15
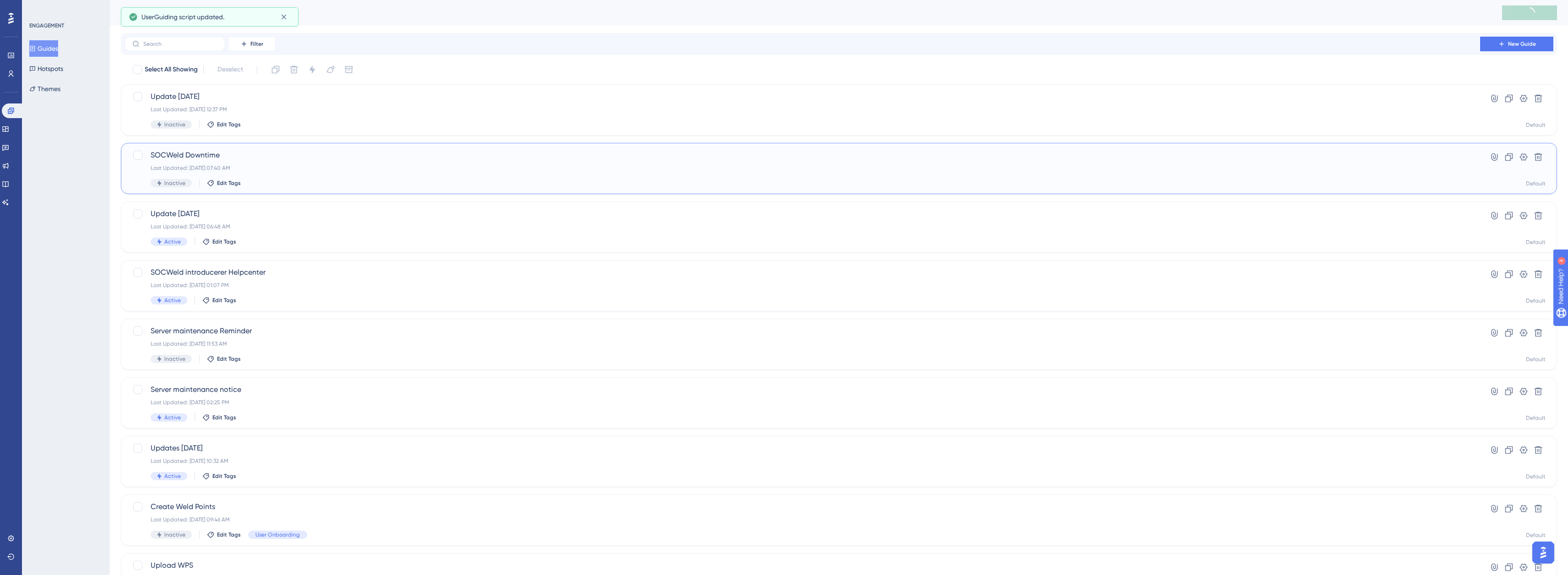
click at [284, 163] on div "SOCWeld Downtime Last Updated: [DATE] 07:40 AM Inactive Edit Tags" at bounding box center [802, 168] width 1303 height 37
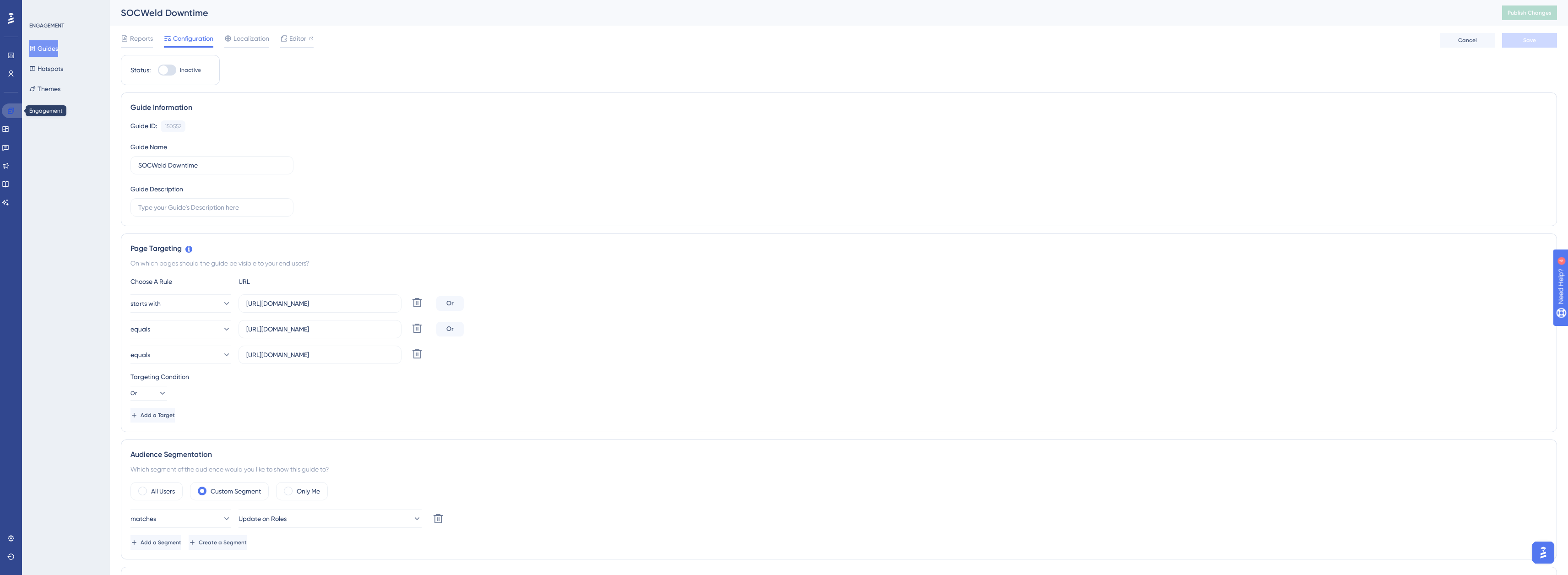
click at [12, 112] on icon at bounding box center [11, 111] width 6 height 6
